Goal: Task Accomplishment & Management: Complete application form

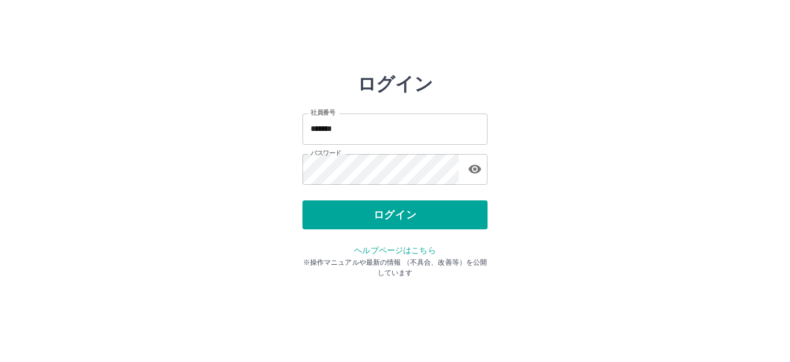
click at [342, 216] on div "ログイン" at bounding box center [395, 214] width 185 height 29
click at [342, 216] on button "ログイン" at bounding box center [395, 214] width 185 height 29
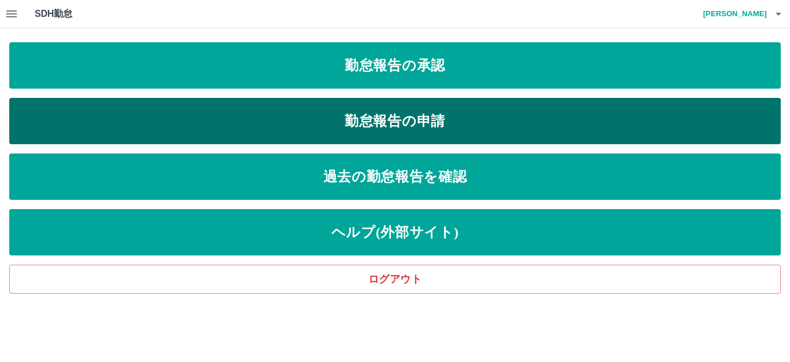
click at [351, 122] on link "勤怠報告の申請" at bounding box center [395, 121] width 772 height 46
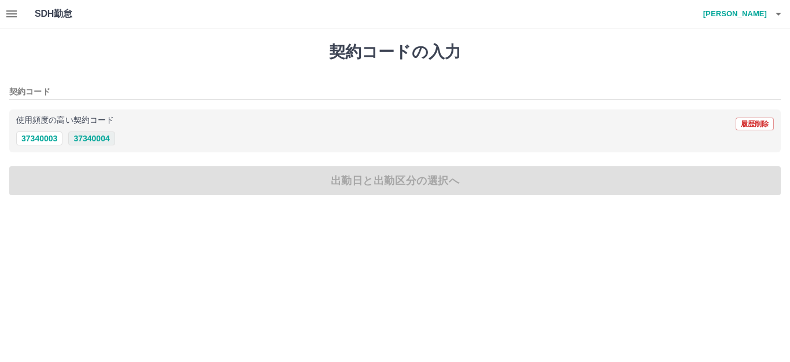
click at [83, 136] on button "37340004" at bounding box center [91, 138] width 46 height 14
type input "********"
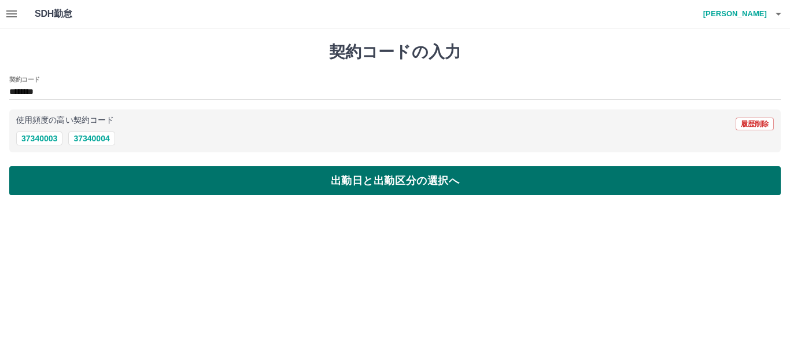
click at [94, 179] on button "出勤日と出勤区分の選択へ" at bounding box center [395, 180] width 772 height 29
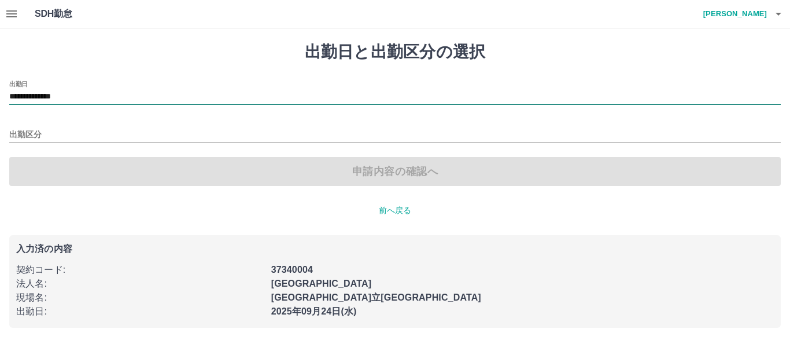
click at [61, 92] on input "**********" at bounding box center [395, 97] width 772 height 14
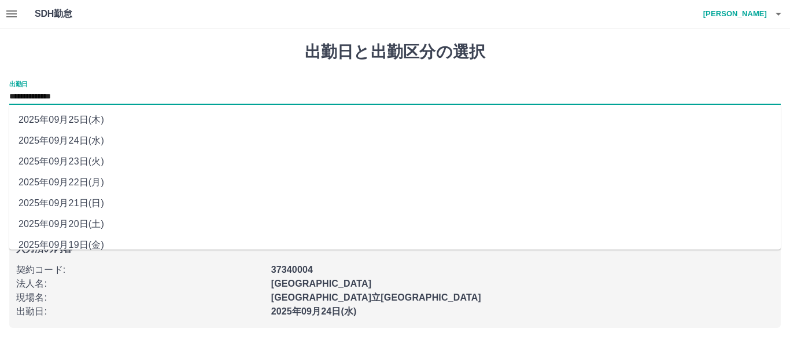
click at [79, 180] on li "2025年09月22日(月)" at bounding box center [395, 182] width 772 height 21
type input "**********"
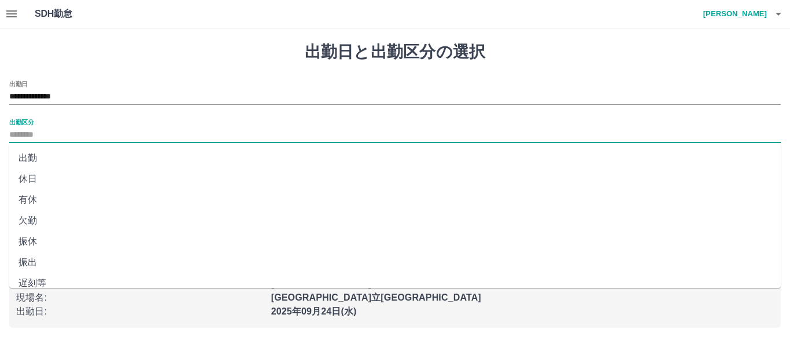
click at [101, 139] on input "出勤区分" at bounding box center [395, 135] width 772 height 14
click at [49, 201] on li "有休" at bounding box center [395, 199] width 772 height 21
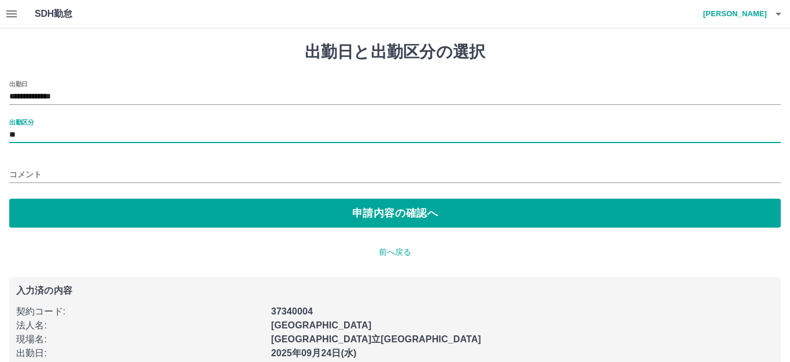
type input "**"
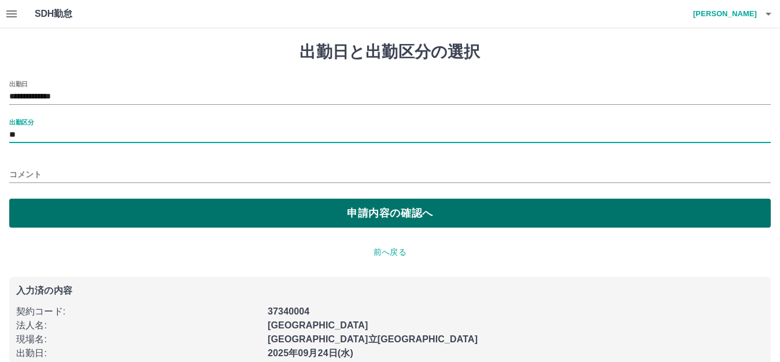
click at [128, 214] on button "申請内容の確認へ" at bounding box center [390, 212] width 762 height 29
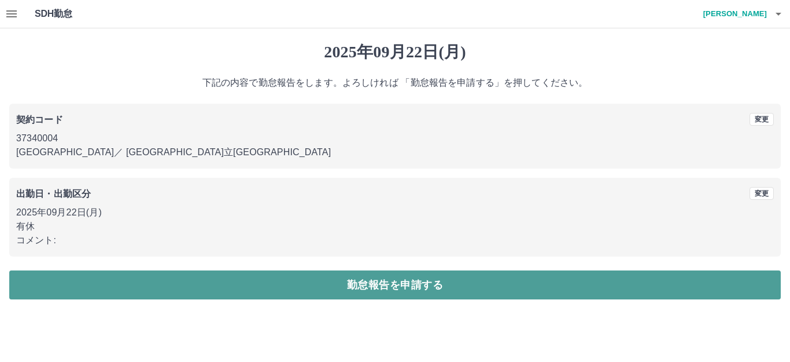
click at [205, 285] on button "勤怠報告を申請する" at bounding box center [395, 284] width 772 height 29
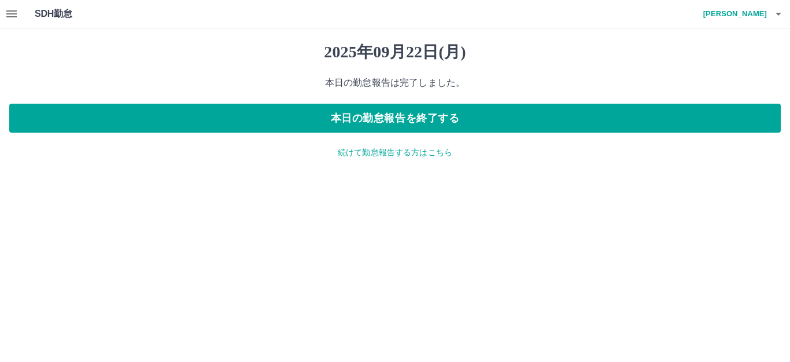
click at [389, 154] on p "続けて勤怠報告する方はこちら" at bounding box center [395, 152] width 772 height 12
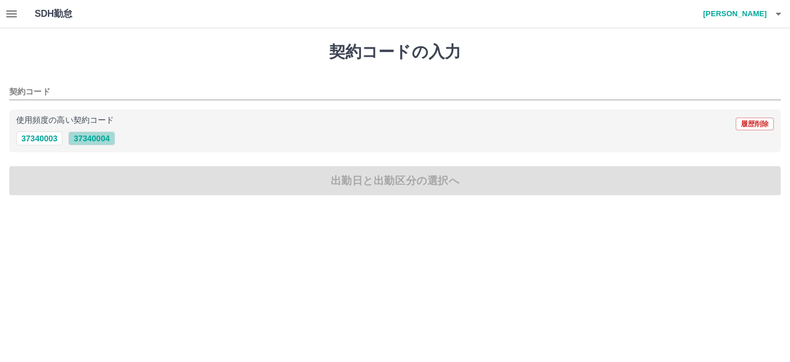
click at [84, 141] on button "37340004" at bounding box center [91, 138] width 46 height 14
type input "********"
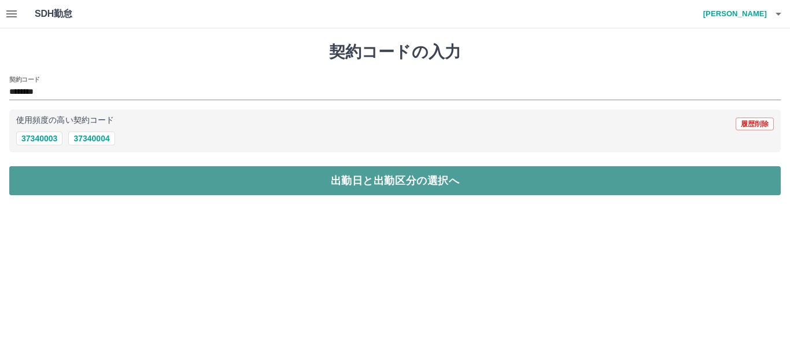
click at [114, 180] on button "出勤日と出勤区分の選択へ" at bounding box center [395, 180] width 772 height 29
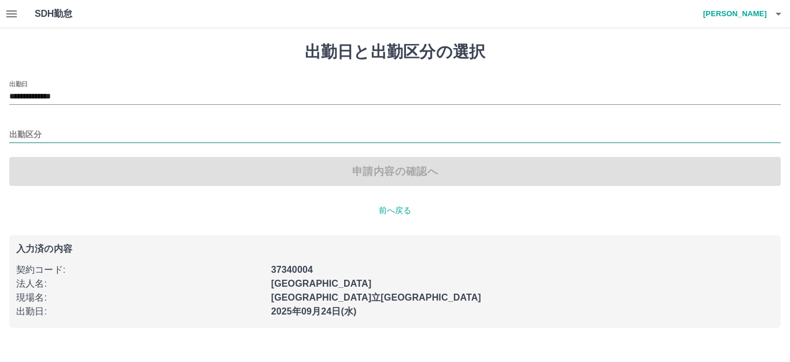
click at [56, 135] on input "出勤区分" at bounding box center [395, 135] width 772 height 14
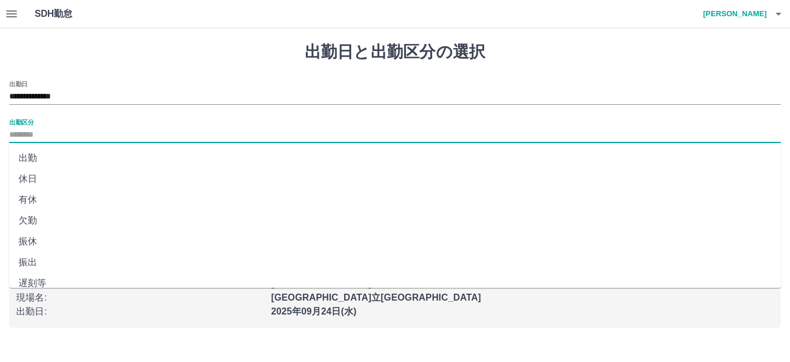
click at [42, 158] on li "出勤" at bounding box center [395, 158] width 772 height 21
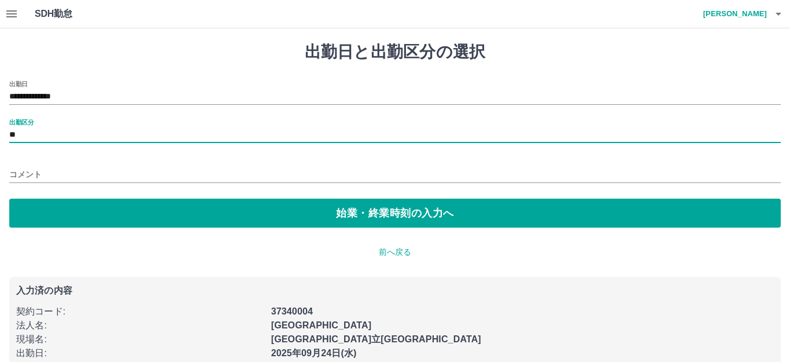
type input "**"
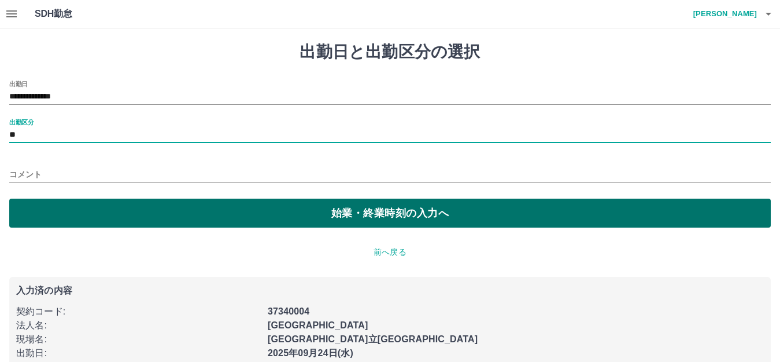
click at [68, 203] on button "始業・終業時刻の入力へ" at bounding box center [390, 212] width 762 height 29
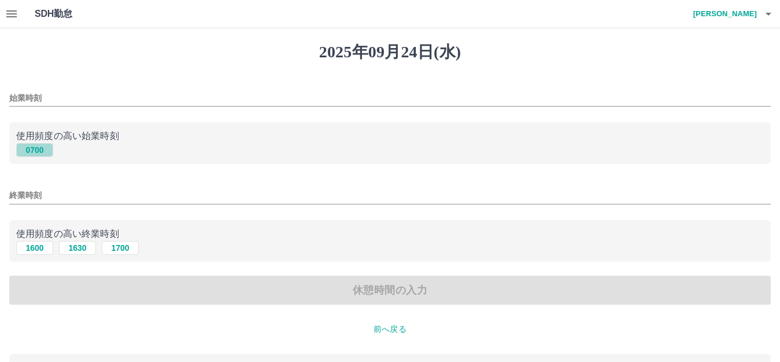
click at [34, 147] on button "0700" at bounding box center [34, 150] width 37 height 14
type input "****"
click at [35, 249] on button "1600" at bounding box center [34, 248] width 37 height 14
type input "****"
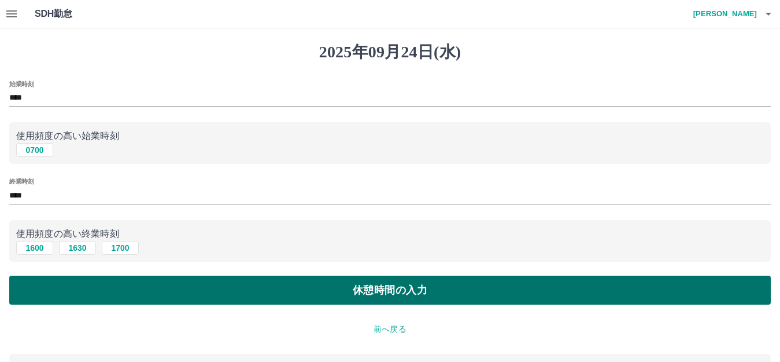
click at [82, 281] on button "休憩時間の入力" at bounding box center [390, 289] width 762 height 29
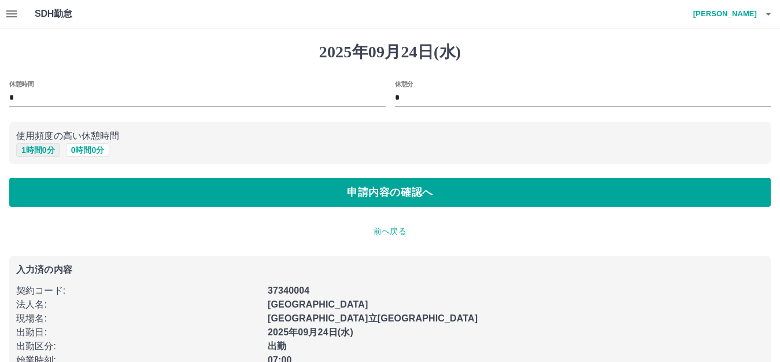
click at [41, 153] on button "1 時間 0 分" at bounding box center [38, 150] width 44 height 14
type input "*"
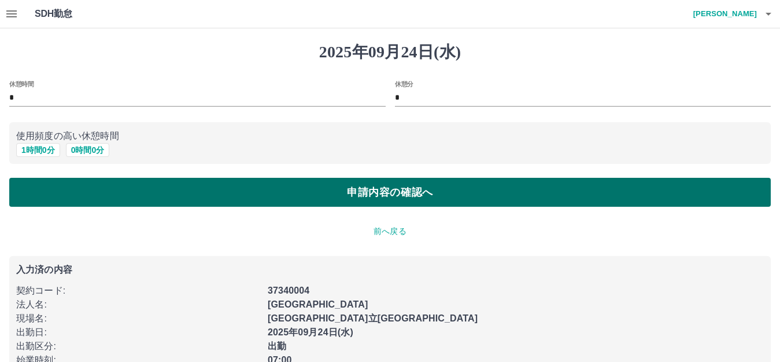
click at [67, 201] on button "申請内容の確認へ" at bounding box center [390, 192] width 762 height 29
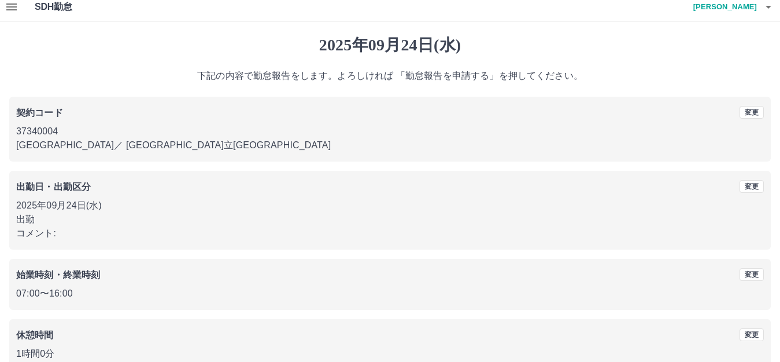
scroll to position [72, 0]
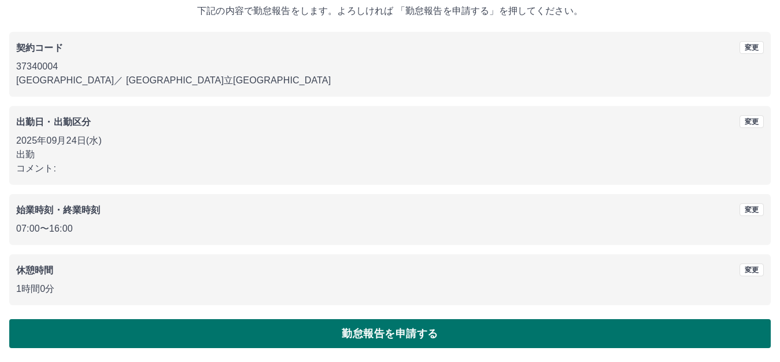
click at [327, 328] on button "勤怠報告を申請する" at bounding box center [390, 333] width 762 height 29
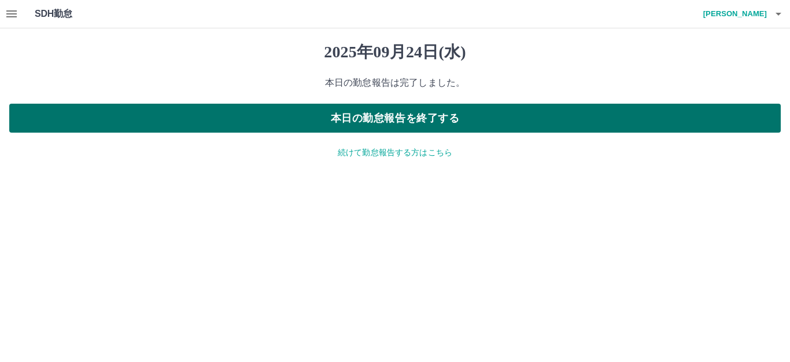
click at [374, 114] on button "本日の勤怠報告を終了する" at bounding box center [395, 118] width 772 height 29
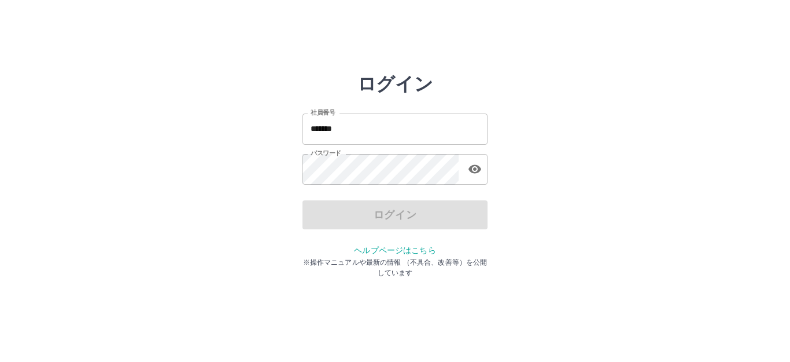
click at [370, 120] on input "*******" at bounding box center [395, 128] width 185 height 31
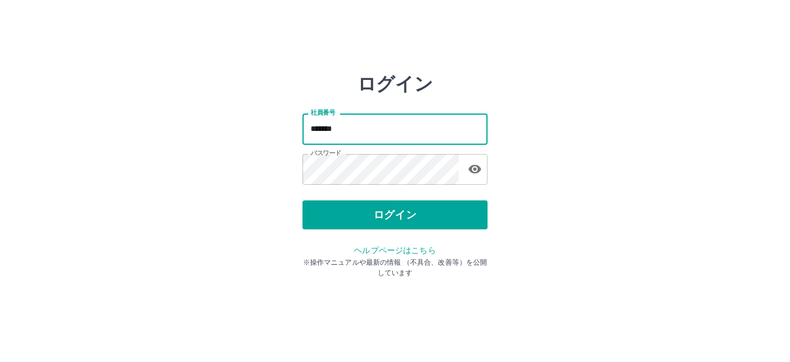
type input "*******"
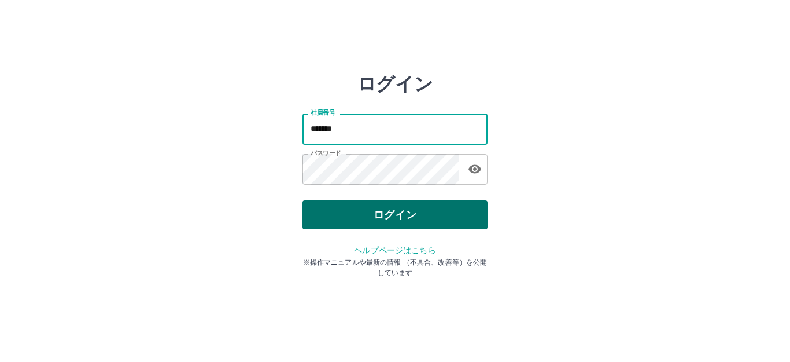
click at [375, 215] on button "ログイン" at bounding box center [395, 214] width 185 height 29
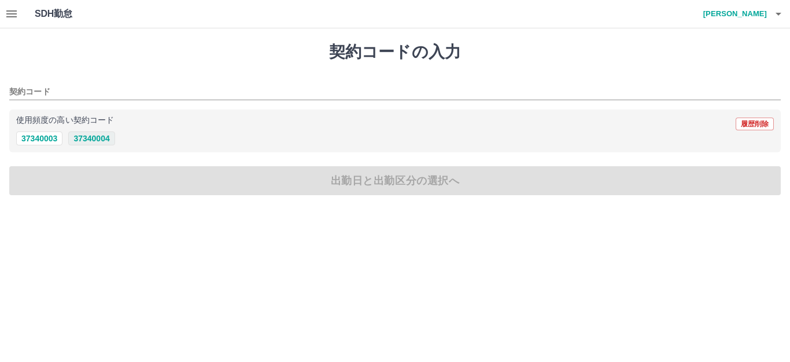
click at [97, 137] on button "37340004" at bounding box center [91, 138] width 46 height 14
type input "********"
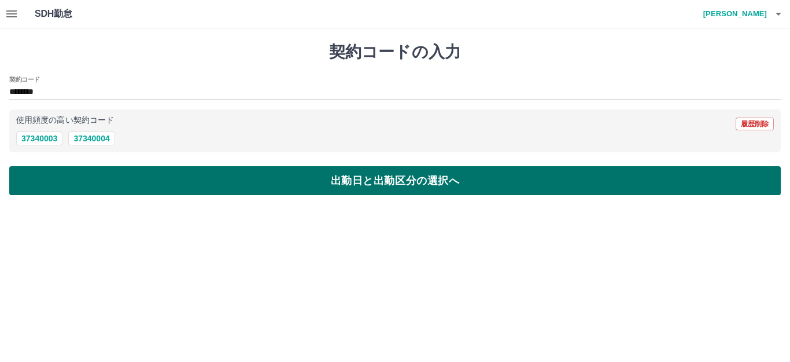
click at [98, 171] on button "出勤日と出勤区分の選択へ" at bounding box center [395, 180] width 772 height 29
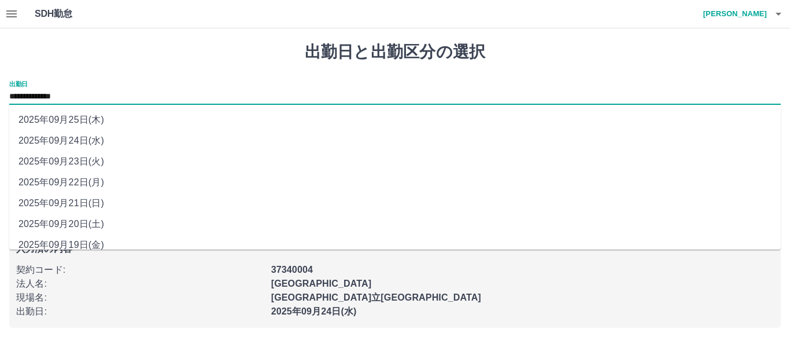
click at [67, 99] on input "**********" at bounding box center [395, 97] width 772 height 14
click at [74, 162] on li "2025年09月23日(火)" at bounding box center [395, 161] width 772 height 21
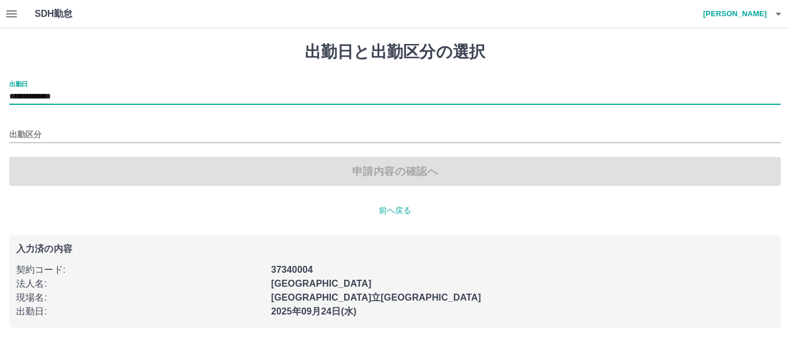
click at [69, 95] on input "**********" at bounding box center [395, 97] width 772 height 14
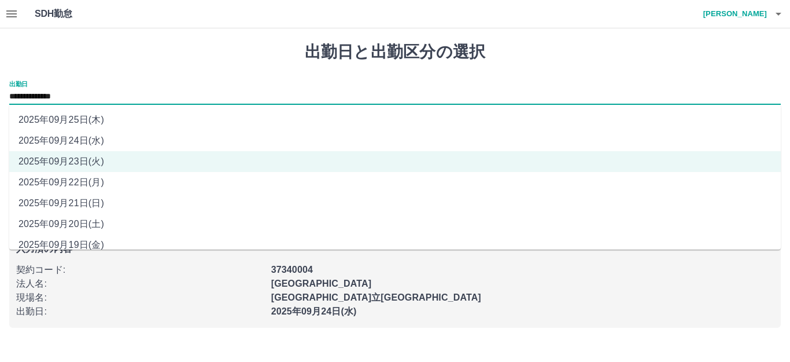
click at [86, 181] on li "2025年09月22日(月)" at bounding box center [395, 182] width 772 height 21
type input "**********"
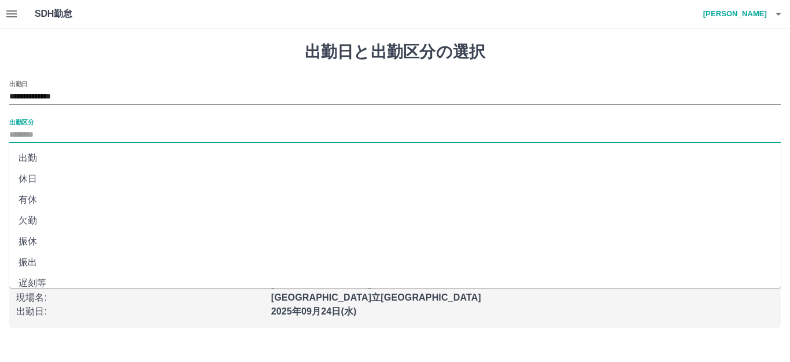
click at [73, 129] on input "出勤区分" at bounding box center [395, 135] width 772 height 14
click at [42, 197] on li "有休" at bounding box center [395, 199] width 772 height 21
type input "**"
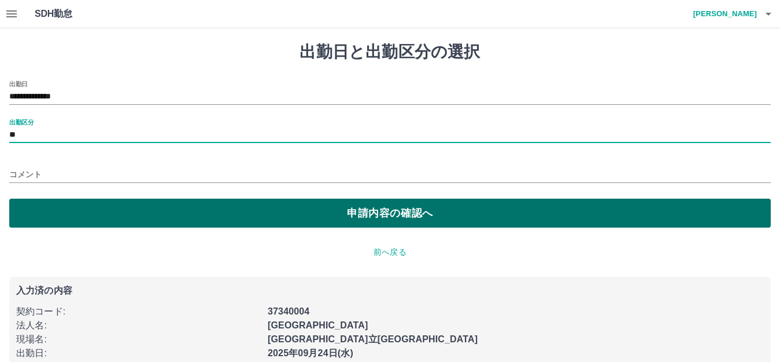
click at [80, 208] on button "申請内容の確認へ" at bounding box center [390, 212] width 762 height 29
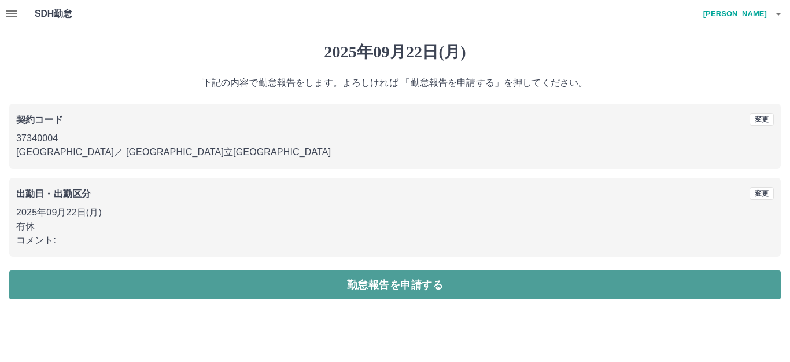
click at [212, 276] on button "勤怠報告を申請する" at bounding box center [395, 284] width 772 height 29
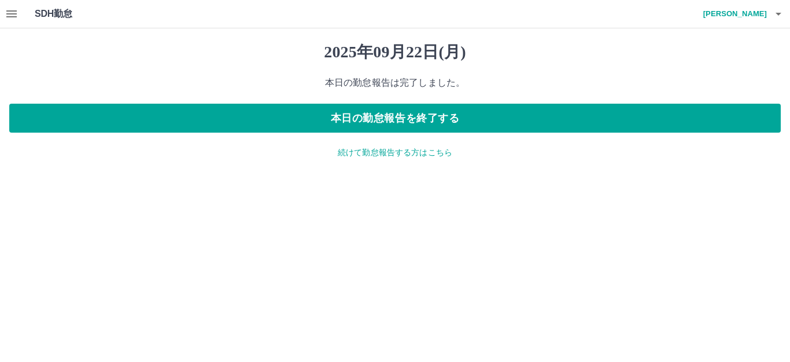
click at [375, 157] on p "続けて勤怠報告する方はこちら" at bounding box center [395, 152] width 772 height 12
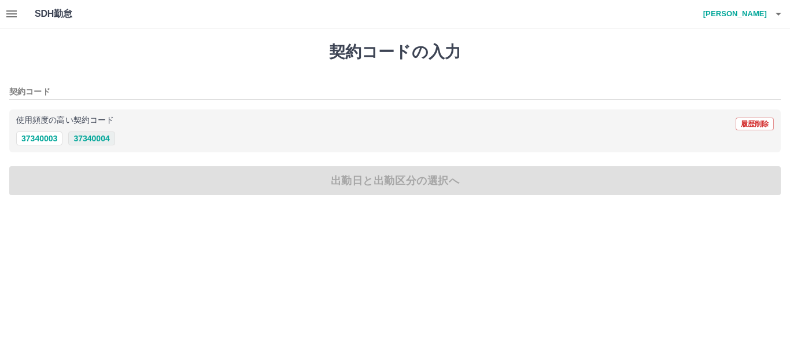
click at [95, 134] on button "37340004" at bounding box center [91, 138] width 46 height 14
type input "********"
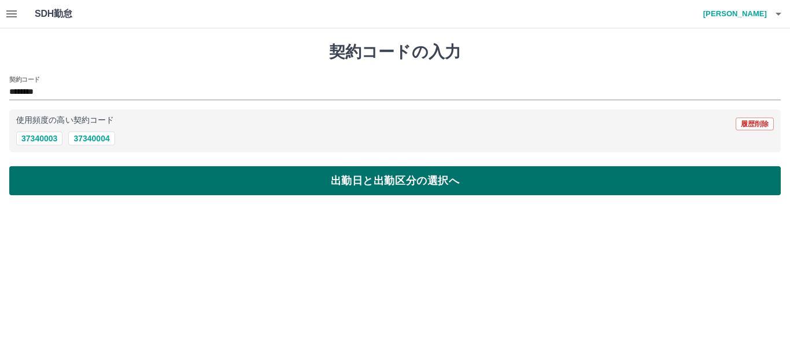
click at [115, 187] on button "出勤日と出勤区分の選択へ" at bounding box center [395, 180] width 772 height 29
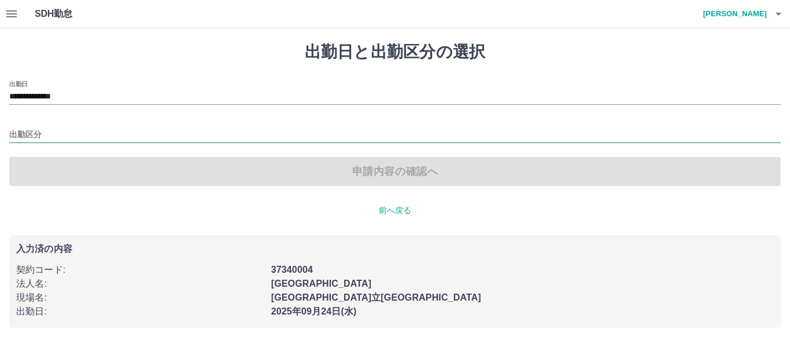
click at [64, 137] on input "出勤区分" at bounding box center [395, 135] width 772 height 14
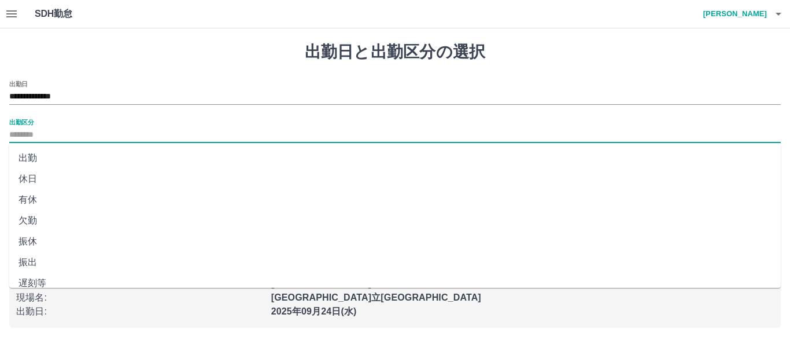
click at [53, 156] on li "出勤" at bounding box center [395, 158] width 772 height 21
type input "**"
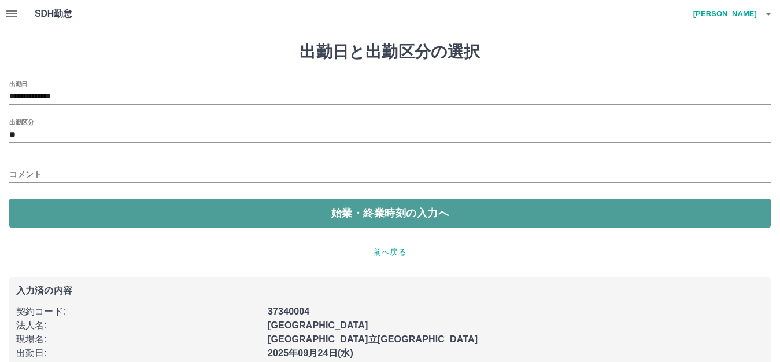
click at [89, 215] on button "始業・終業時刻の入力へ" at bounding box center [390, 212] width 762 height 29
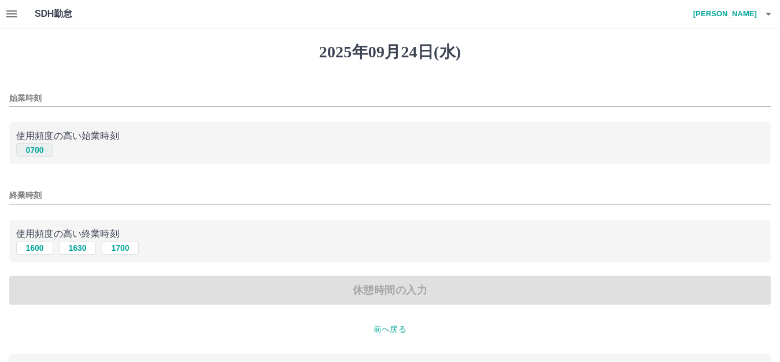
click at [37, 149] on button "0700" at bounding box center [34, 150] width 37 height 14
type input "****"
click at [34, 246] on button "1600" at bounding box center [34, 248] width 37 height 14
type input "****"
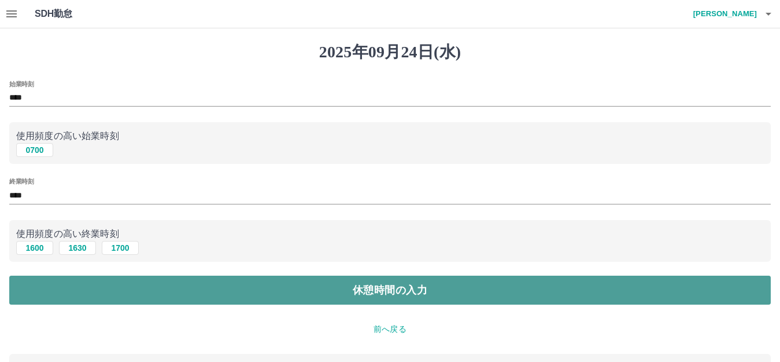
click at [90, 281] on button "休憩時間の入力" at bounding box center [390, 289] width 762 height 29
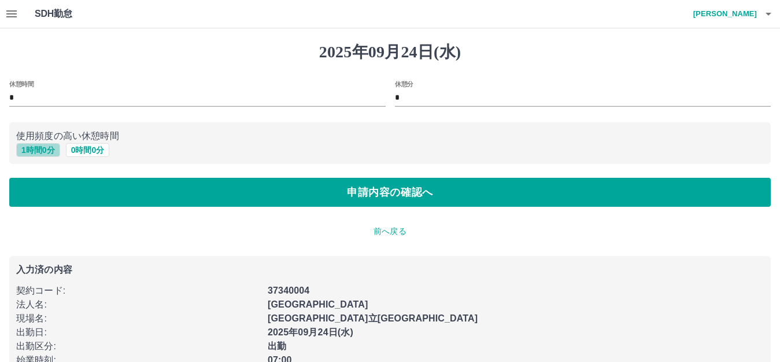
click at [42, 154] on button "1 時間 0 分" at bounding box center [38, 150] width 44 height 14
type input "*"
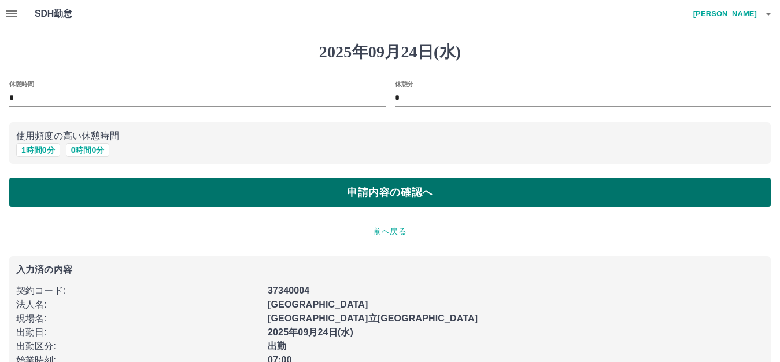
click at [61, 183] on button "申請内容の確認へ" at bounding box center [390, 192] width 762 height 29
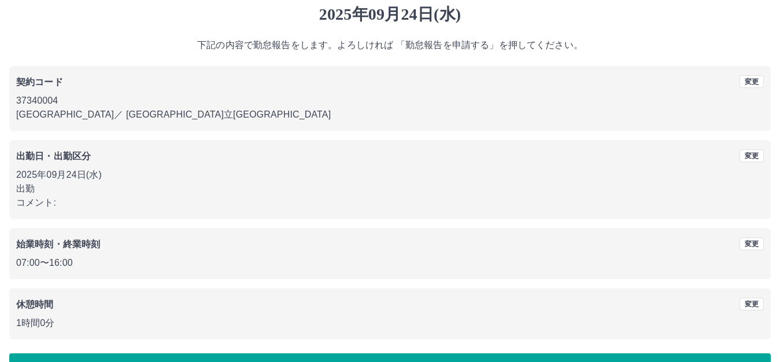
scroll to position [72, 0]
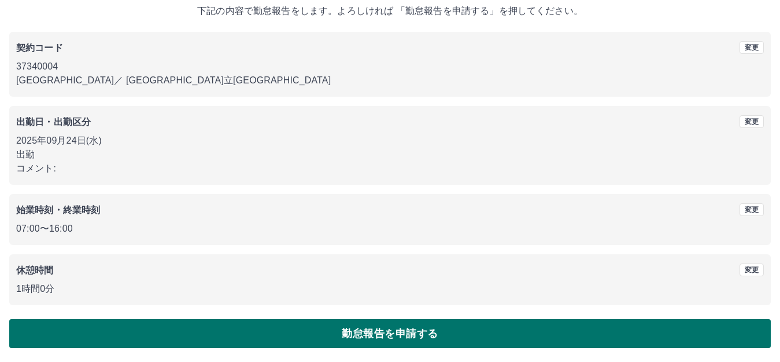
click at [209, 329] on button "勤怠報告を申請する" at bounding box center [390, 333] width 762 height 29
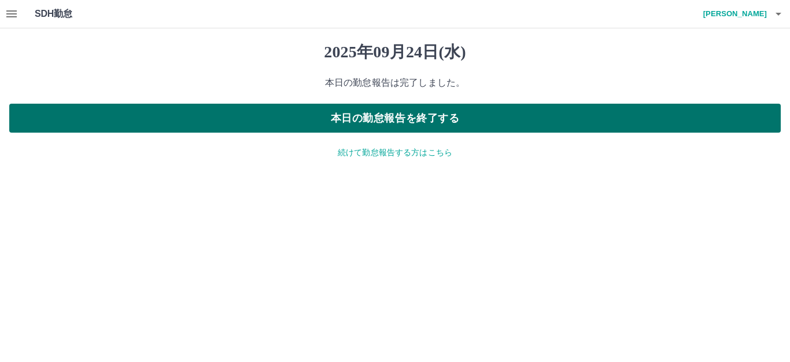
click at [381, 114] on button "本日の勤怠報告を終了する" at bounding box center [395, 118] width 772 height 29
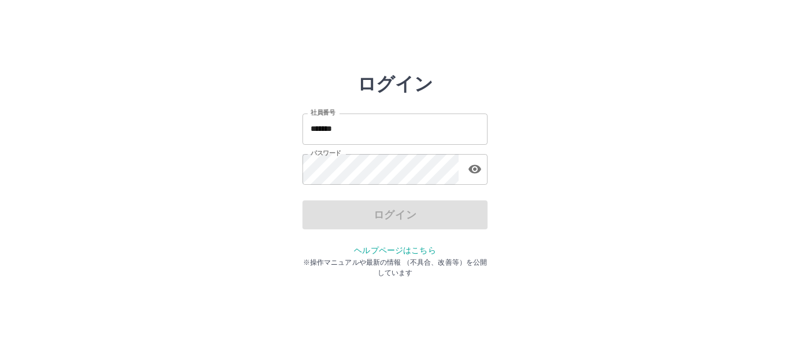
click at [401, 213] on div "ログイン" at bounding box center [395, 214] width 185 height 29
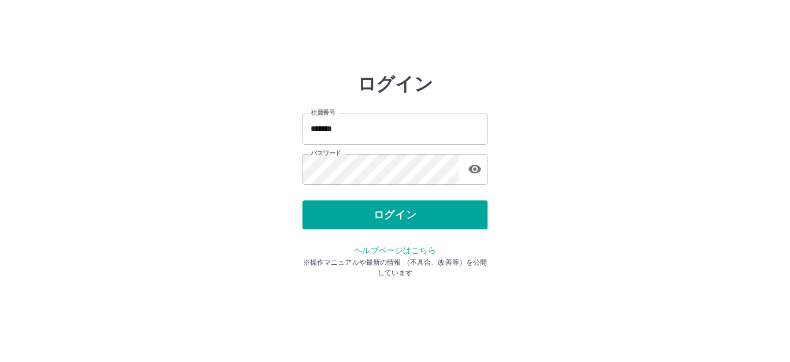
click at [416, 132] on input "*******" at bounding box center [395, 128] width 185 height 31
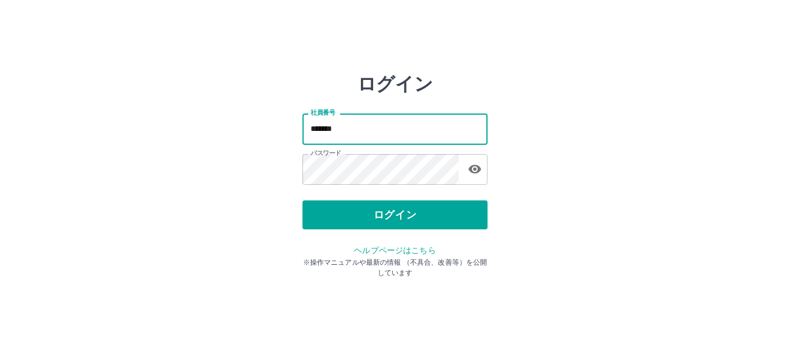
type input "*******"
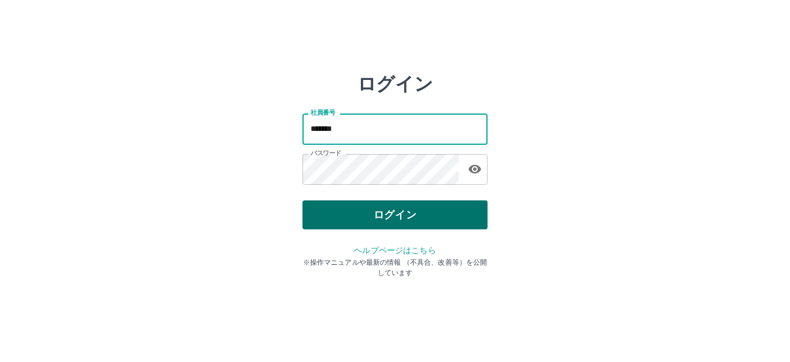
click at [404, 215] on button "ログイン" at bounding box center [395, 214] width 185 height 29
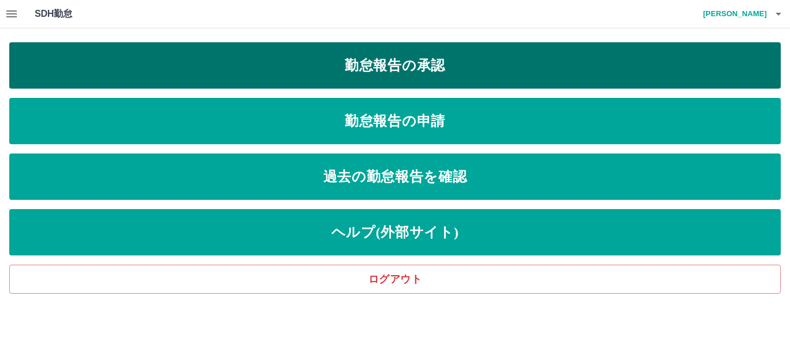
click at [403, 82] on link "勤怠報告の承認" at bounding box center [395, 65] width 772 height 46
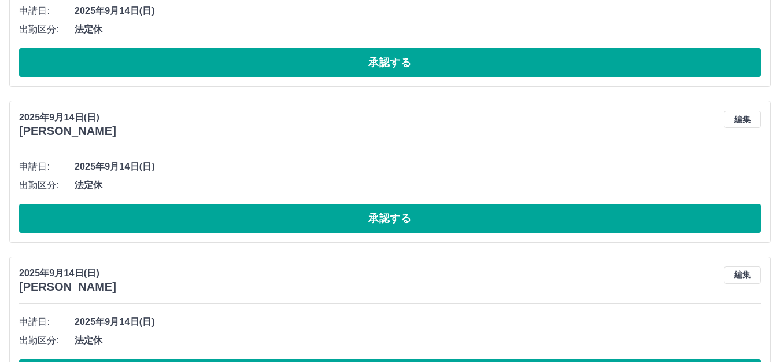
scroll to position [6143, 0]
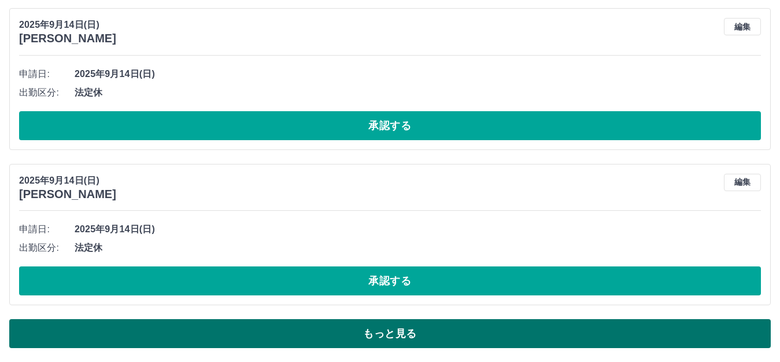
click at [556, 341] on button "もっと見る" at bounding box center [390, 333] width 762 height 29
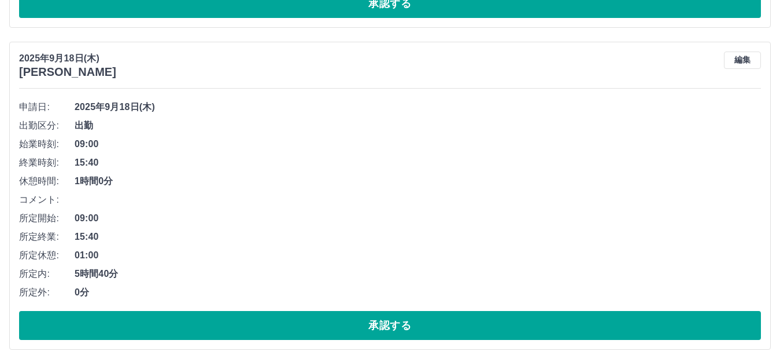
scroll to position [4720, 0]
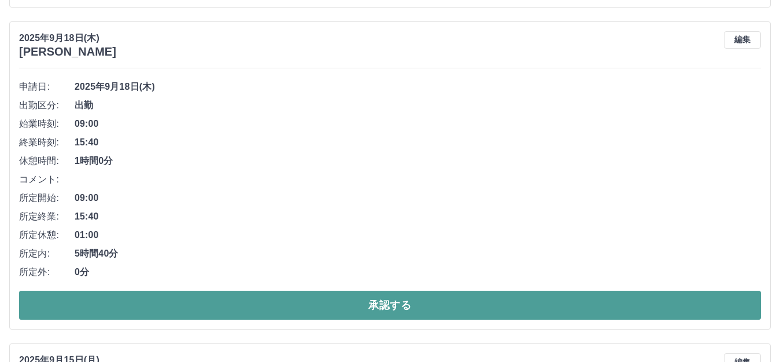
click at [138, 300] on button "承認する" at bounding box center [390, 304] width 742 height 29
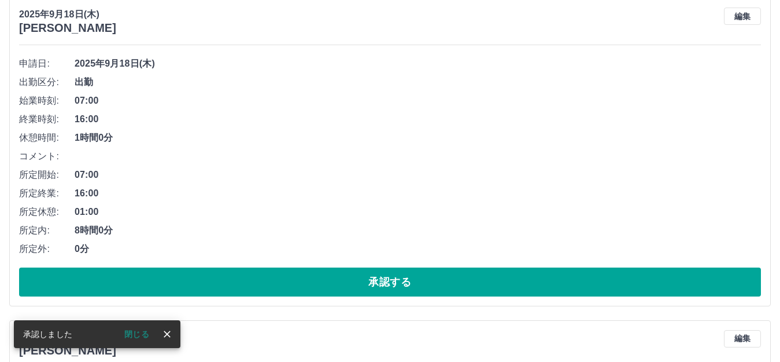
scroll to position [4431, 0]
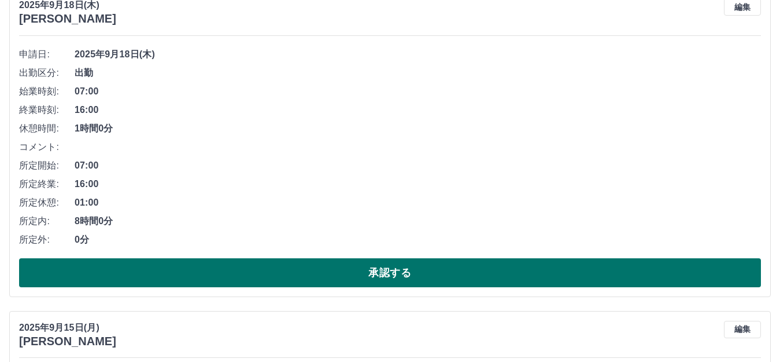
click at [223, 275] on button "承認する" at bounding box center [390, 272] width 742 height 29
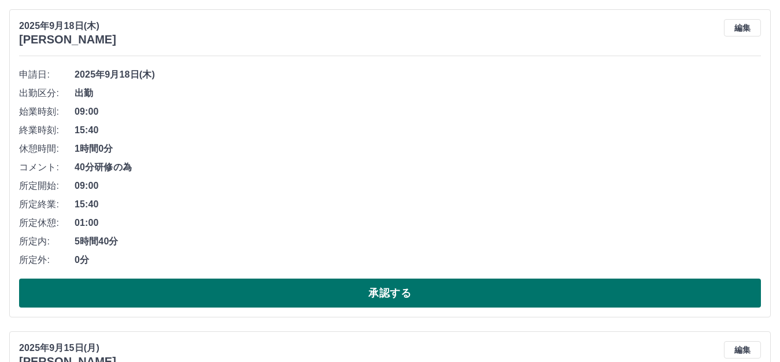
scroll to position [4109, 0]
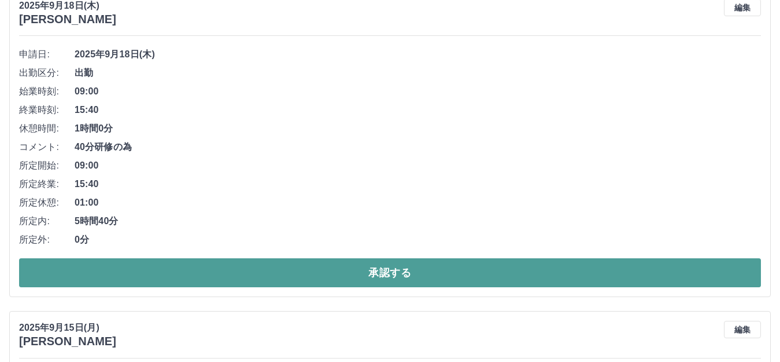
click at [292, 267] on button "承認する" at bounding box center [390, 272] width 742 height 29
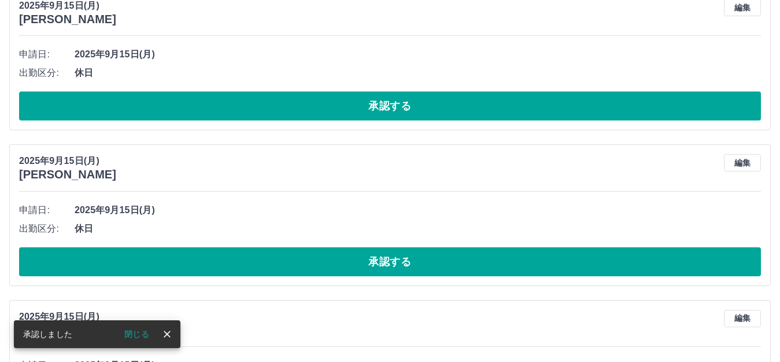
scroll to position [3787, 0]
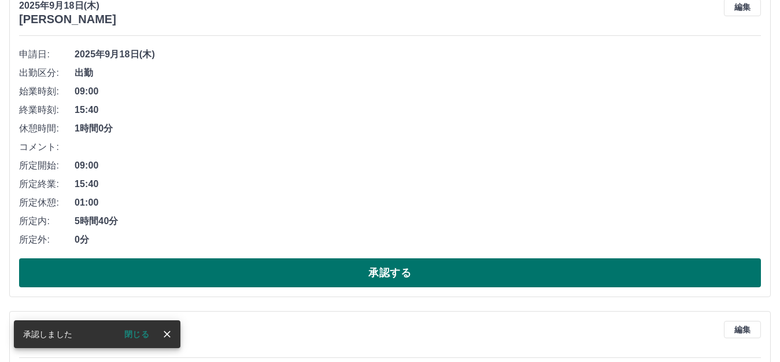
click at [294, 264] on button "承認する" at bounding box center [390, 272] width 742 height 29
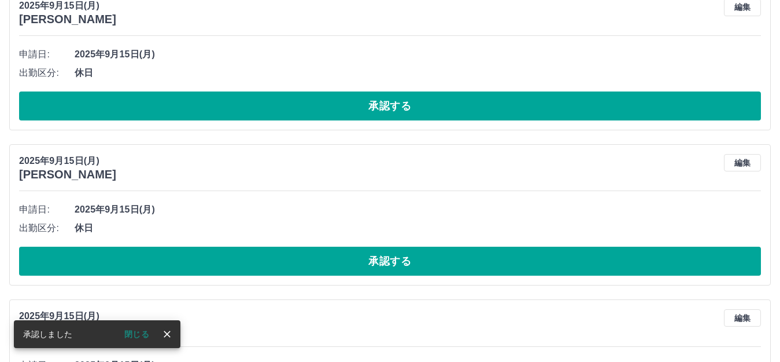
scroll to position [3466, 0]
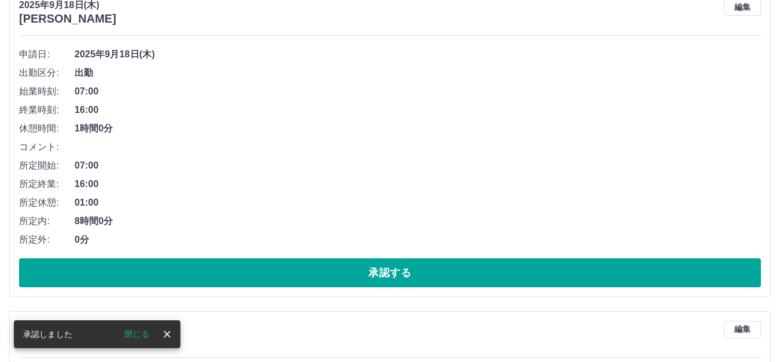
click at [294, 264] on button "承認する" at bounding box center [390, 272] width 742 height 29
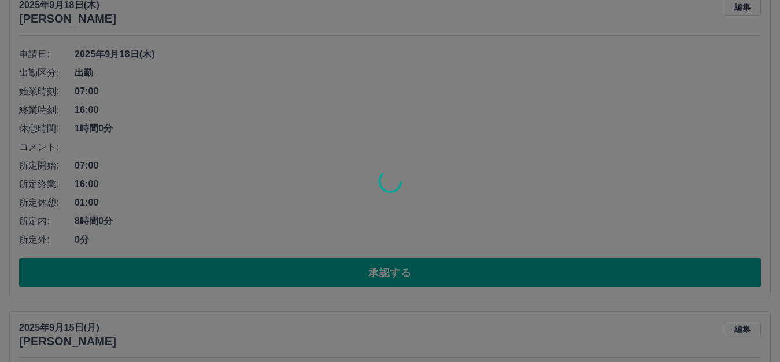
scroll to position [3143, 0]
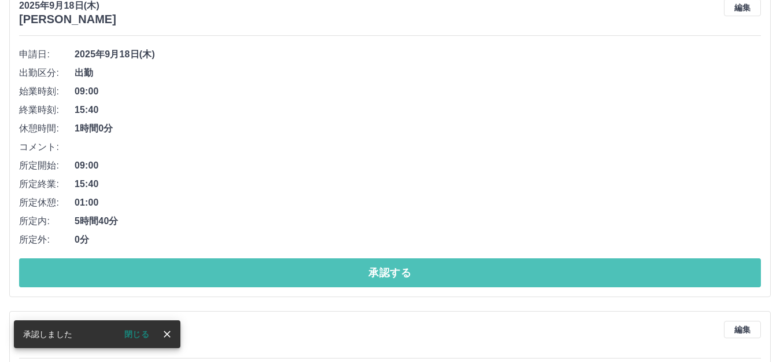
click at [294, 264] on button "承認する" at bounding box center [390, 272] width 742 height 29
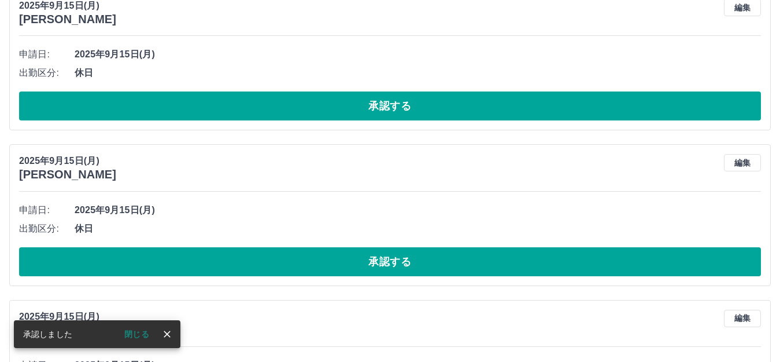
scroll to position [2822, 0]
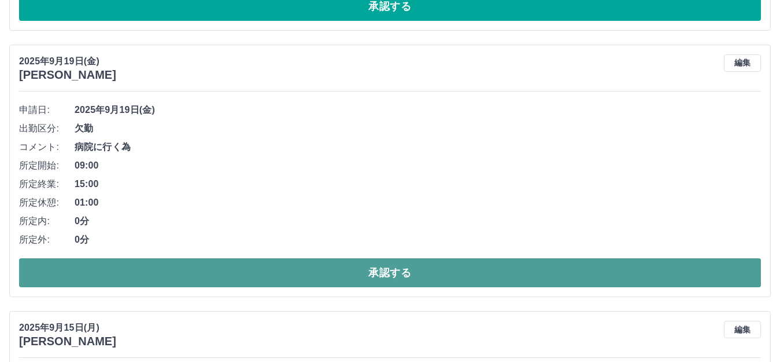
click at [259, 266] on button "承認する" at bounding box center [390, 272] width 742 height 29
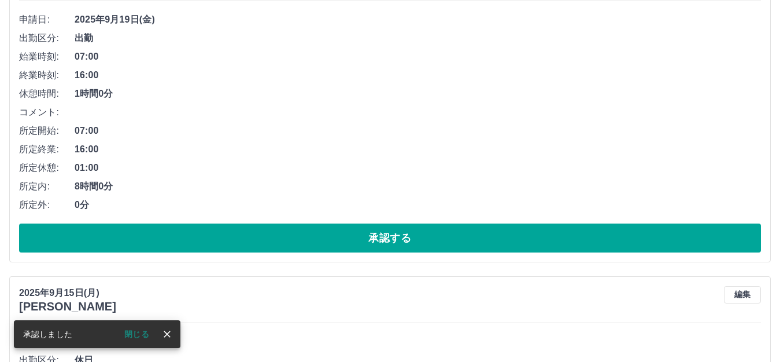
scroll to position [2532, 0]
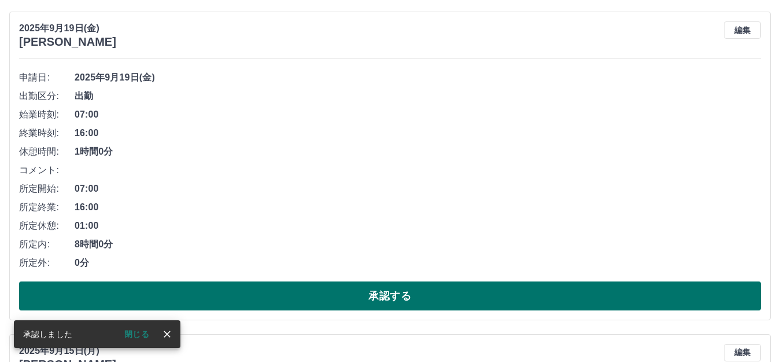
click at [274, 290] on button "承認する" at bounding box center [390, 295] width 742 height 29
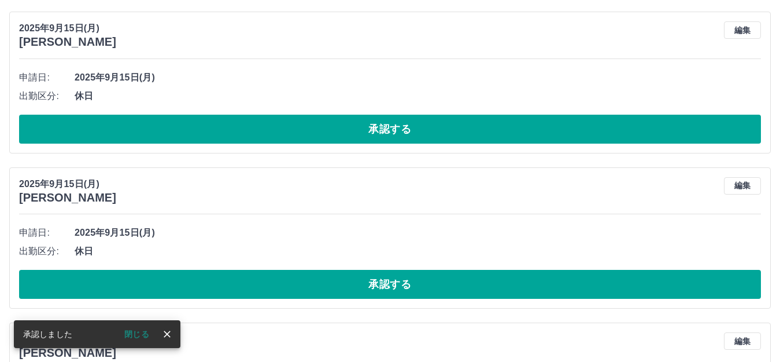
scroll to position [2210, 0]
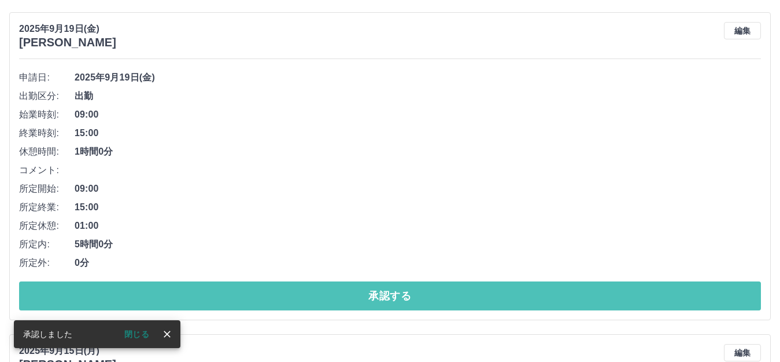
click at [274, 290] on button "承認する" at bounding box center [390, 295] width 742 height 29
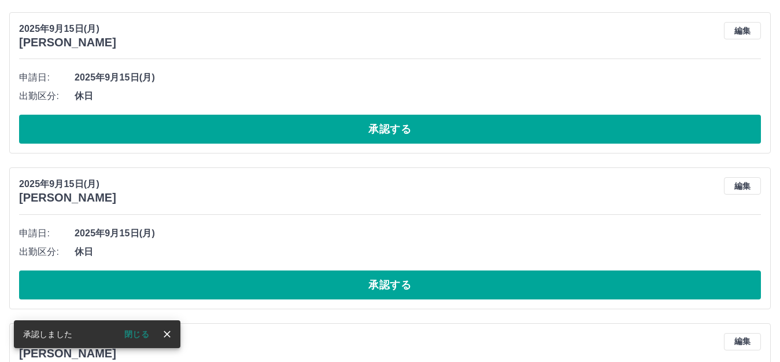
scroll to position [1889, 0]
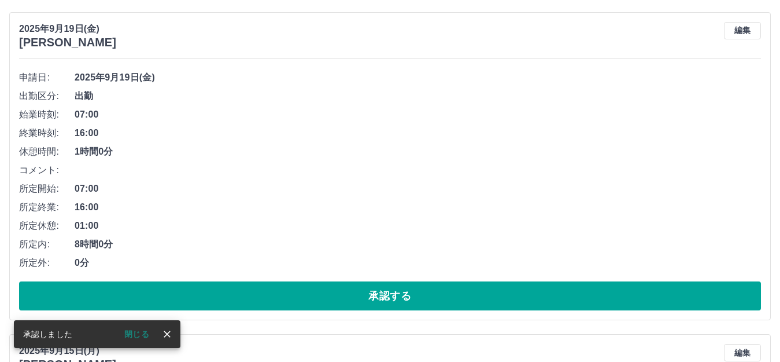
click at [274, 290] on button "承認する" at bounding box center [390, 295] width 742 height 29
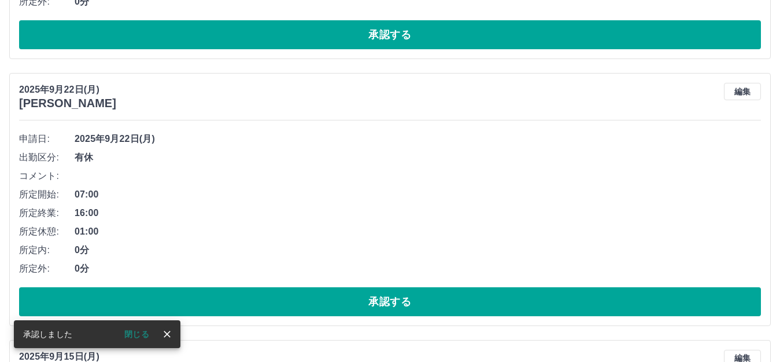
scroll to position [1625, 0]
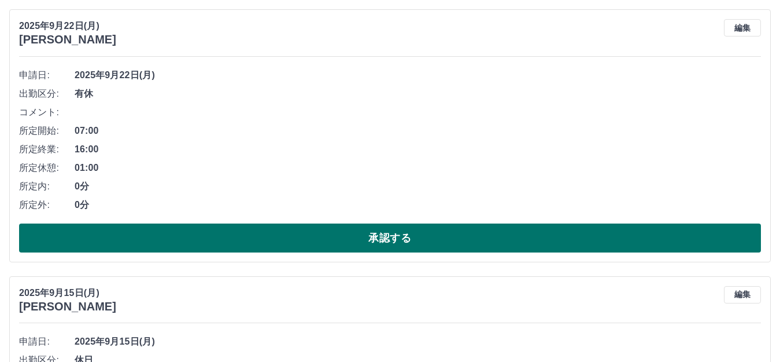
click at [313, 250] on button "承認する" at bounding box center [390, 237] width 742 height 29
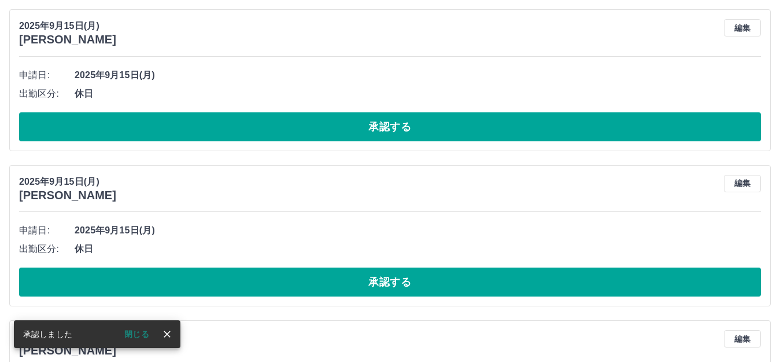
scroll to position [1358, 0]
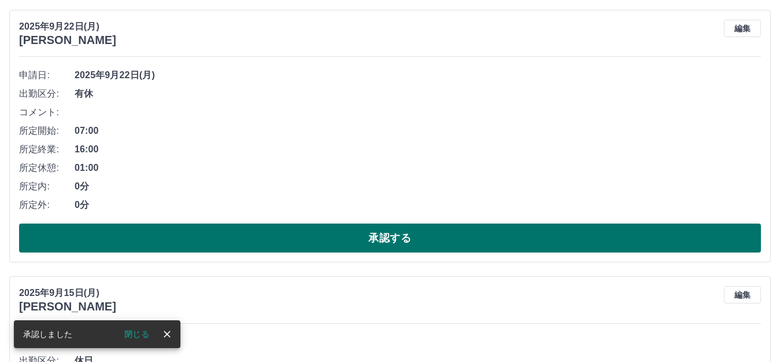
click at [322, 242] on button "承認する" at bounding box center [390, 237] width 742 height 29
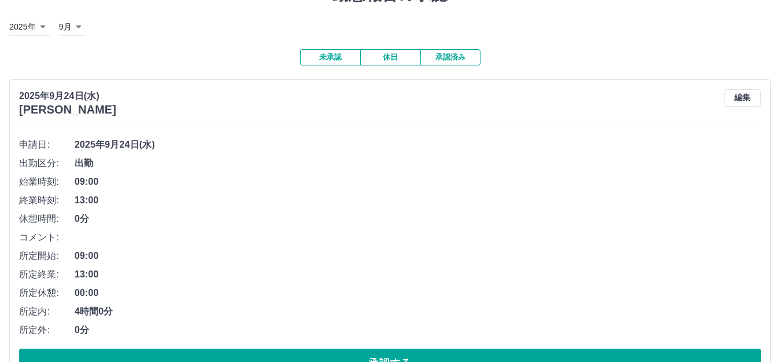
scroll to position [51, 0]
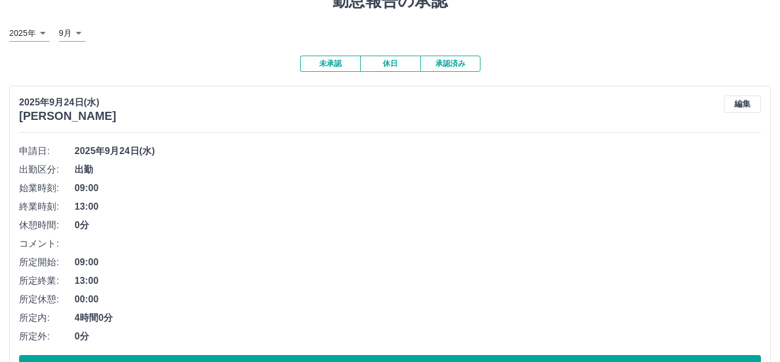
click at [393, 67] on button "休日" at bounding box center [390, 64] width 60 height 16
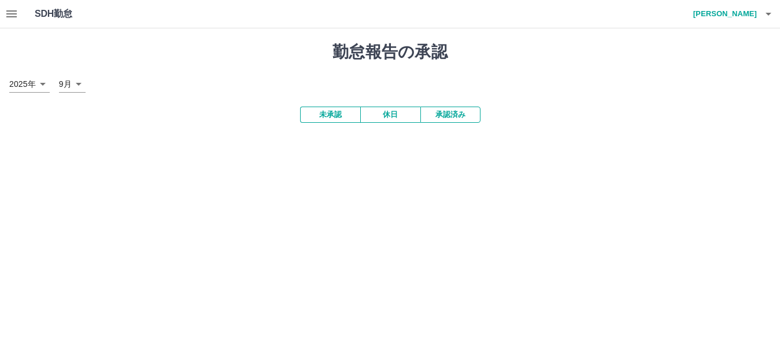
scroll to position [0, 0]
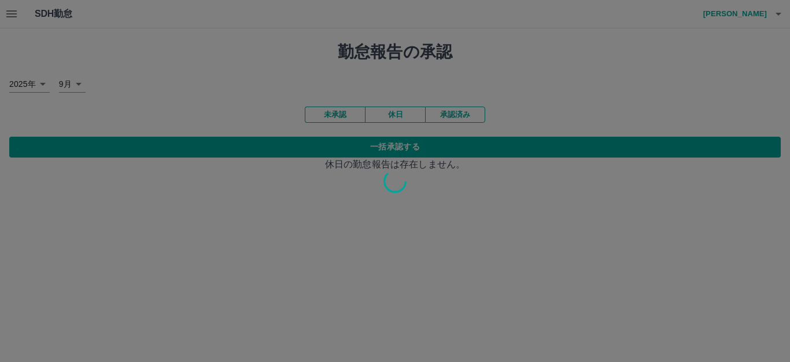
click at [403, 151] on div at bounding box center [395, 181] width 790 height 362
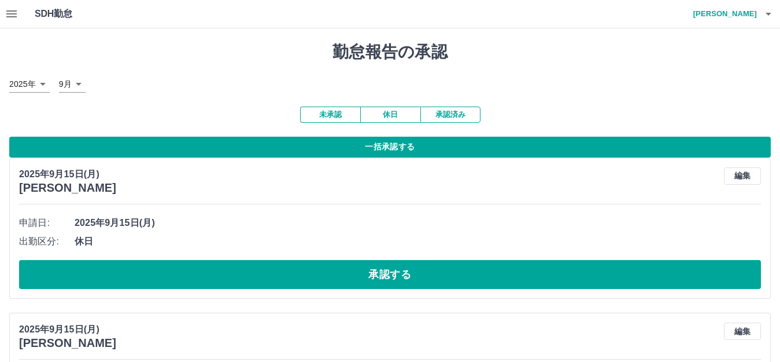
click at [403, 151] on button "一括承認する" at bounding box center [390, 147] width 762 height 21
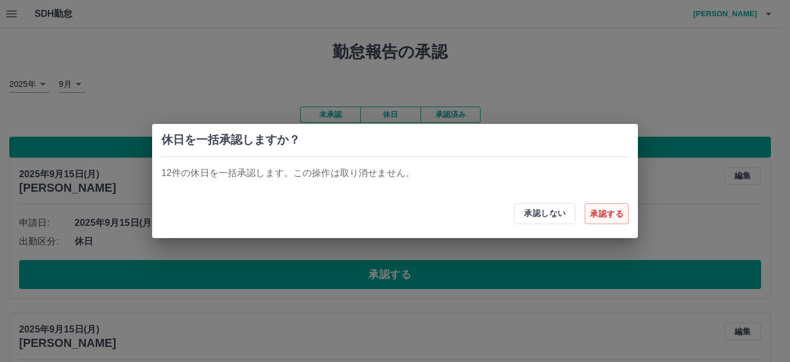
click at [606, 213] on button "承認する" at bounding box center [607, 213] width 44 height 21
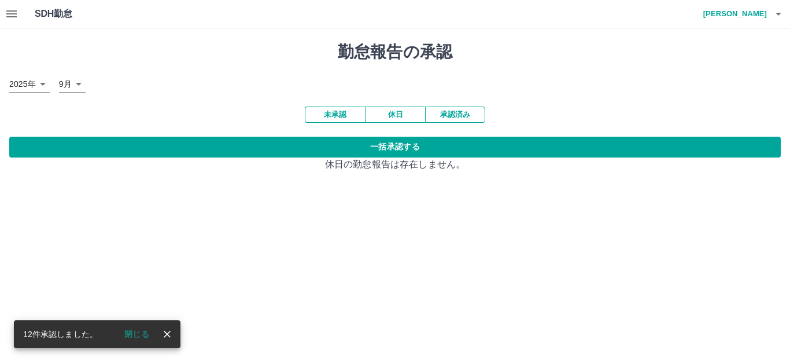
click at [341, 115] on button "未承認" at bounding box center [335, 114] width 60 height 16
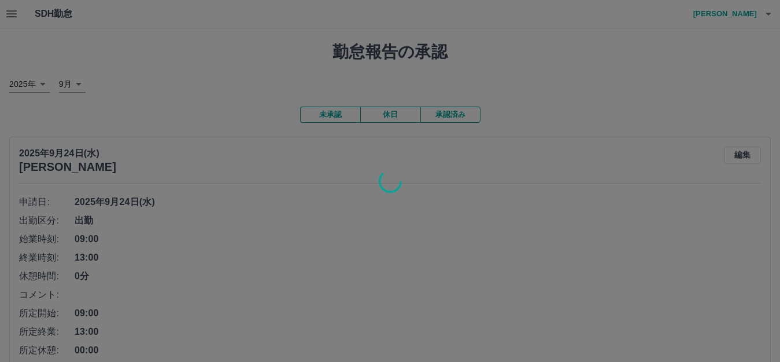
click at [449, 114] on div at bounding box center [390, 181] width 780 height 362
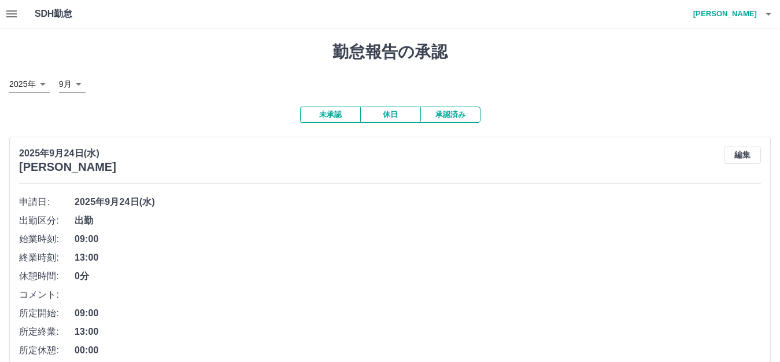
click at [449, 114] on button "承認済み" at bounding box center [451, 114] width 60 height 16
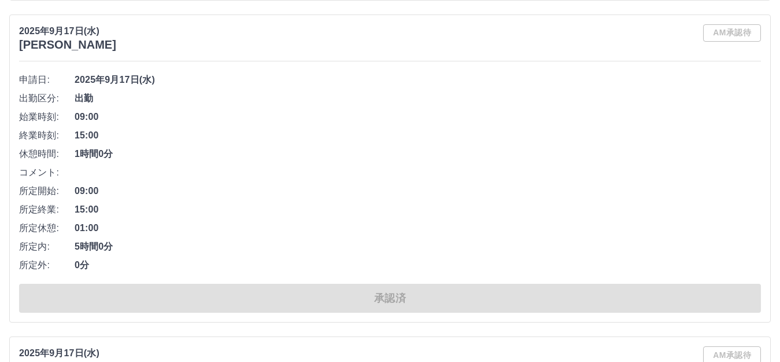
scroll to position [3818, 0]
